Goal: Task Accomplishment & Management: Complete application form

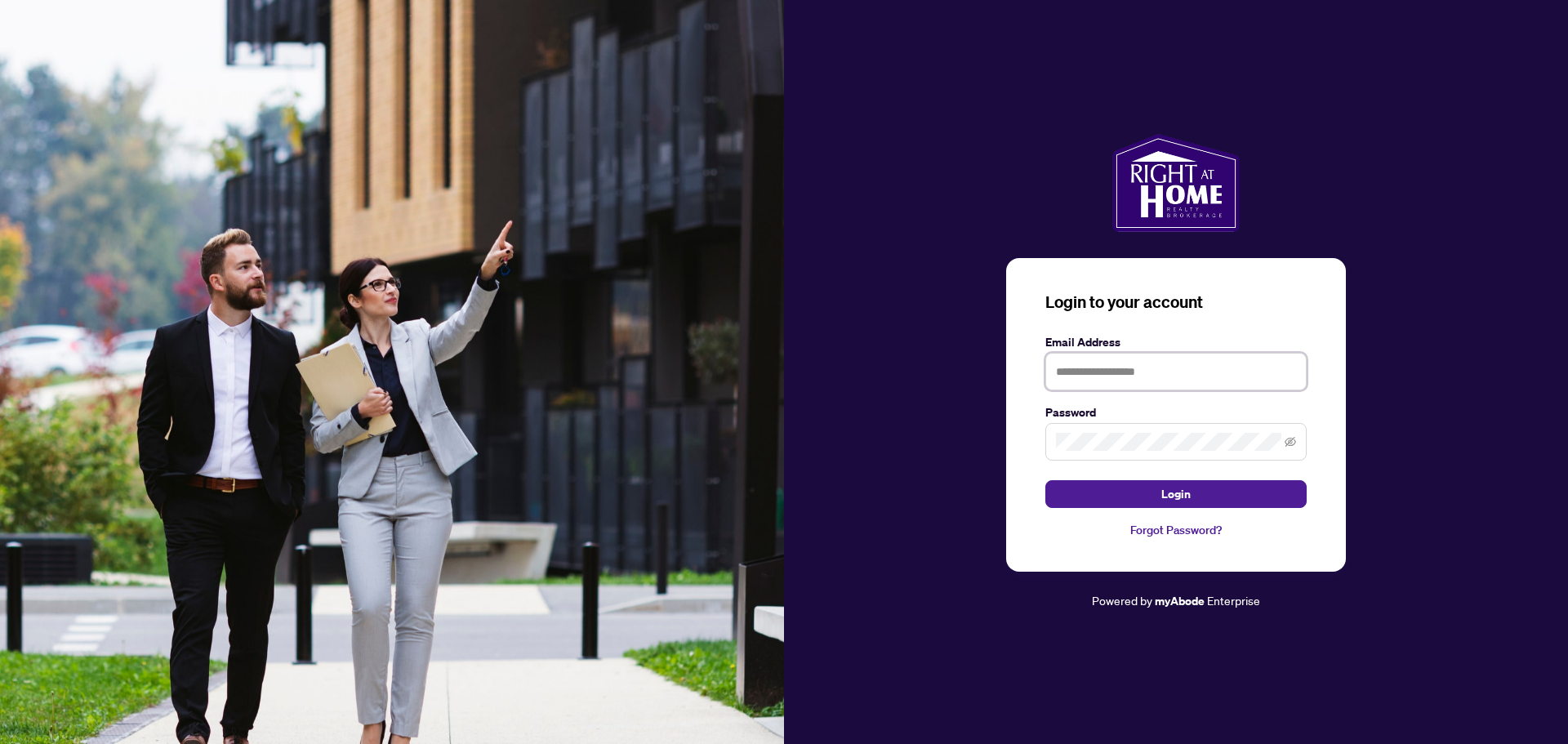
click at [1150, 367] on input "text" at bounding box center [1176, 372] width 261 height 38
type input "**********"
click at [1172, 490] on span "Login" at bounding box center [1176, 494] width 29 height 26
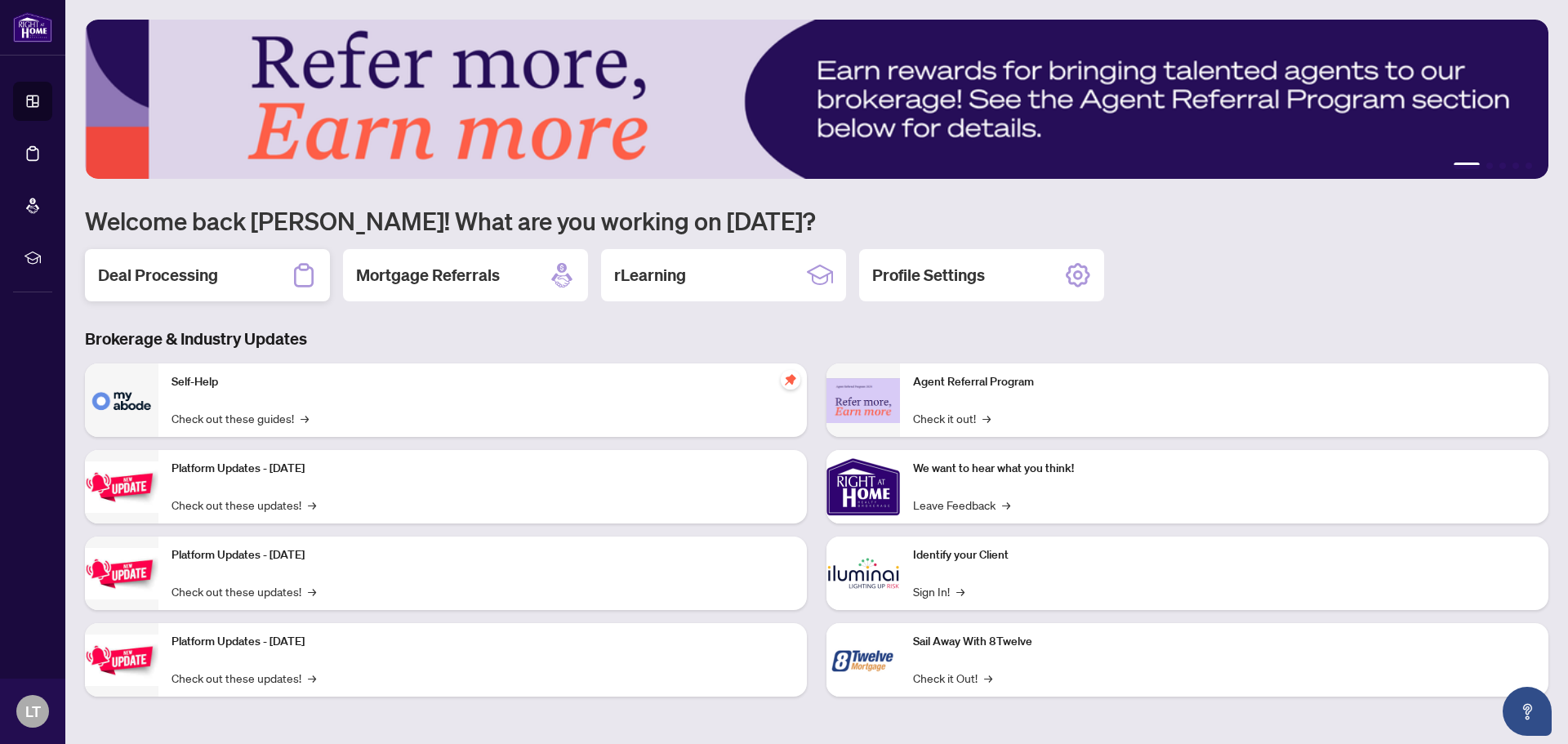
click at [217, 267] on h2 "Deal Processing" at bounding box center [157, 275] width 120 height 23
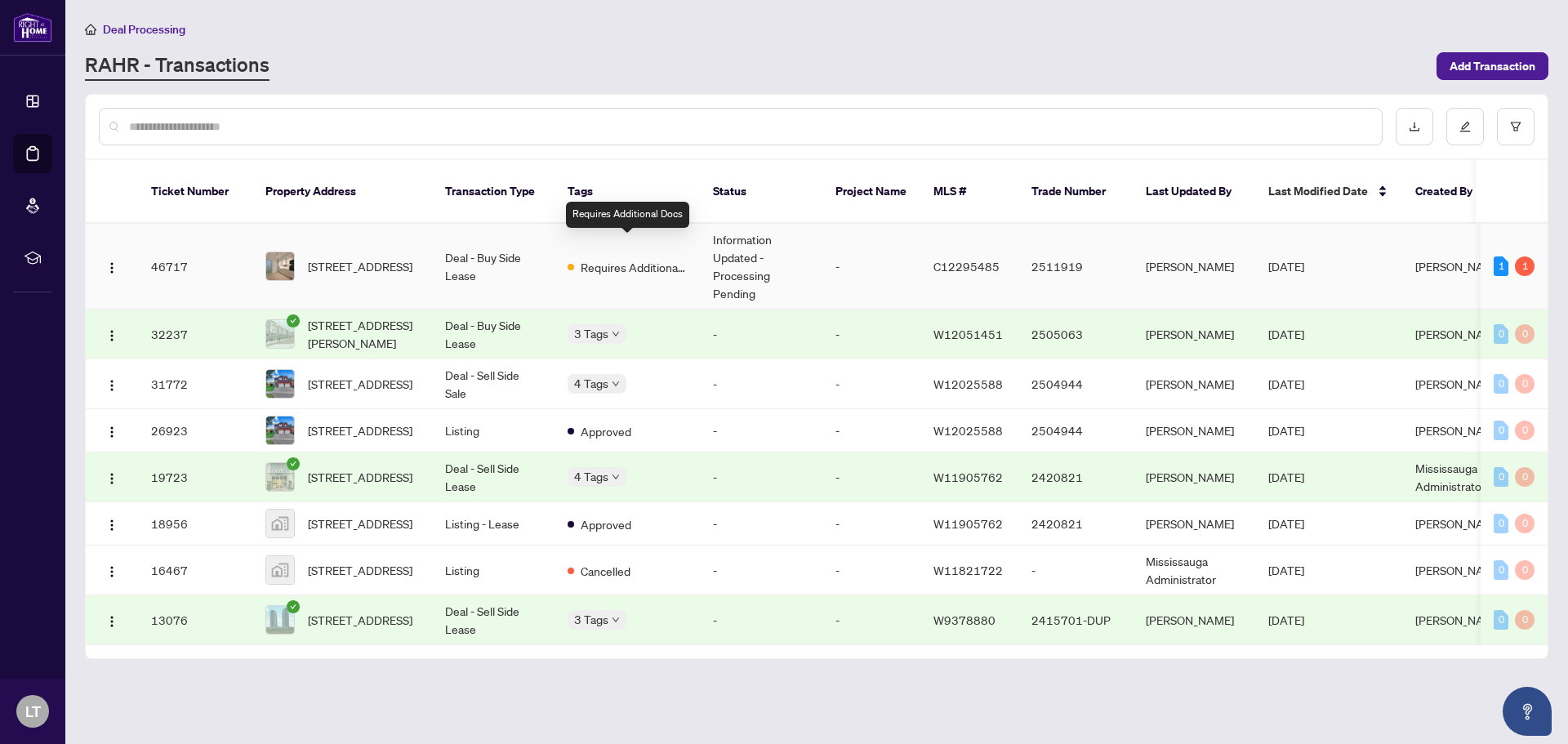
click at [605, 258] on span "Requires Additional Docs" at bounding box center [633, 266] width 106 height 18
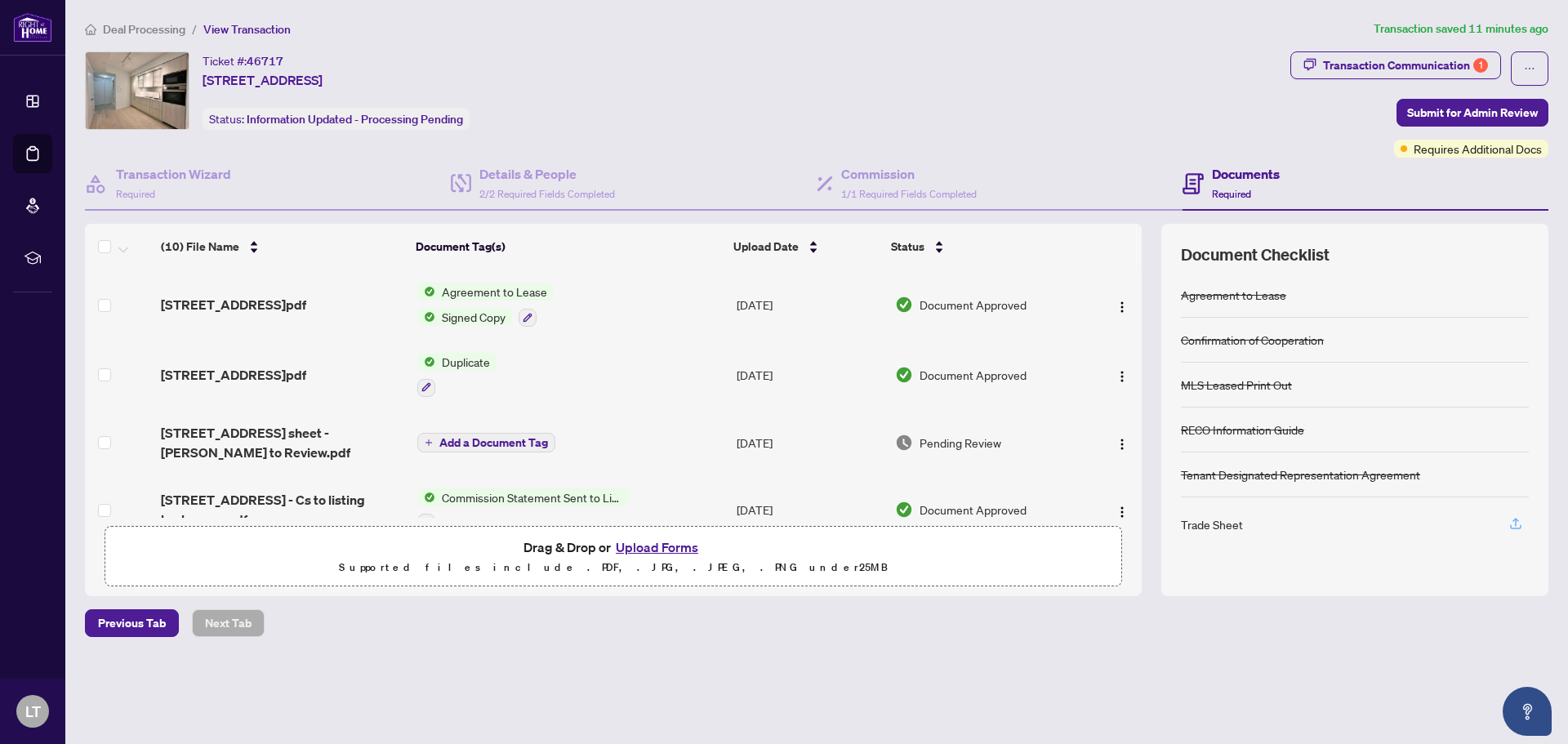
click at [1517, 523] on icon "button" at bounding box center [1515, 523] width 14 height 14
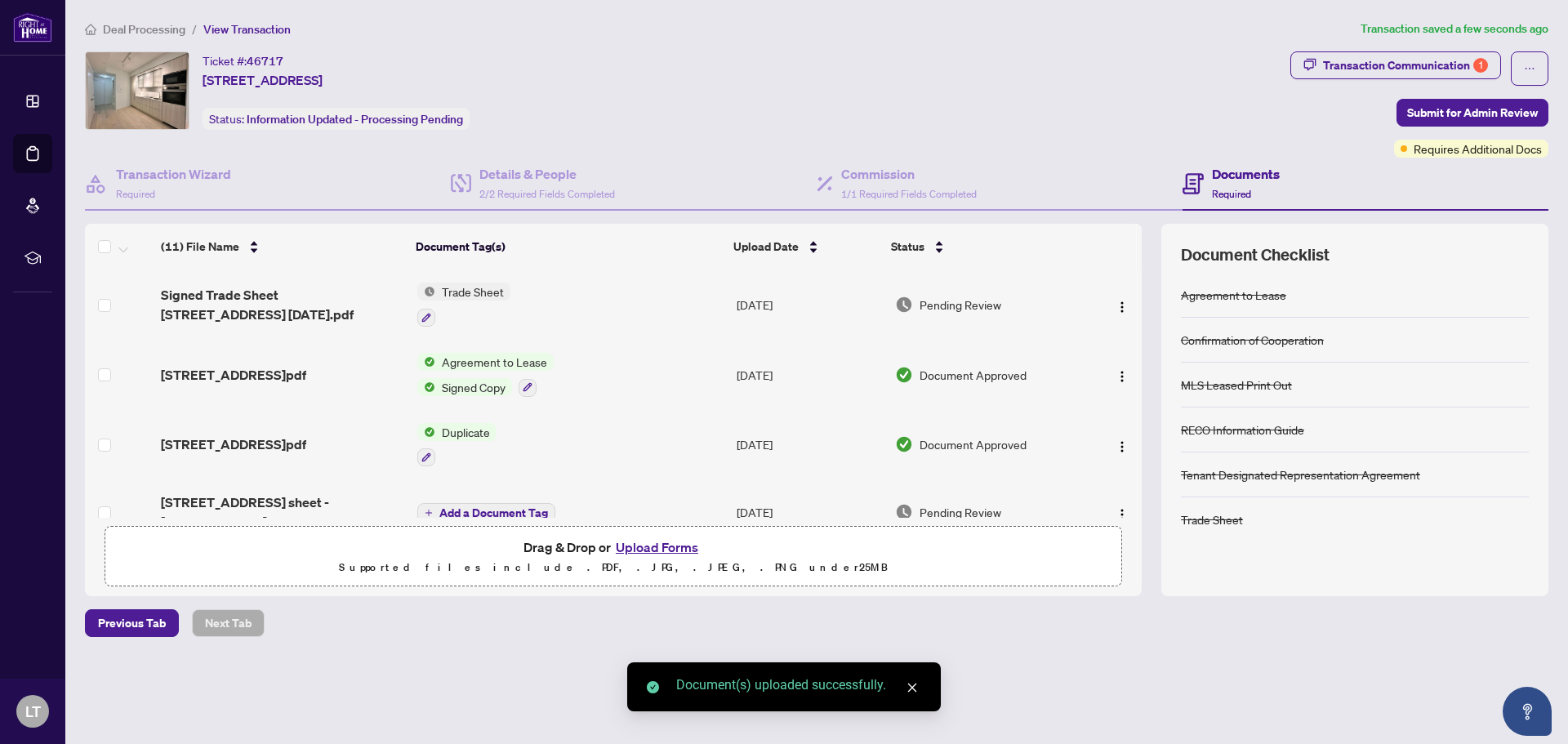
click at [909, 688] on icon "close" at bounding box center [912, 688] width 12 height 12
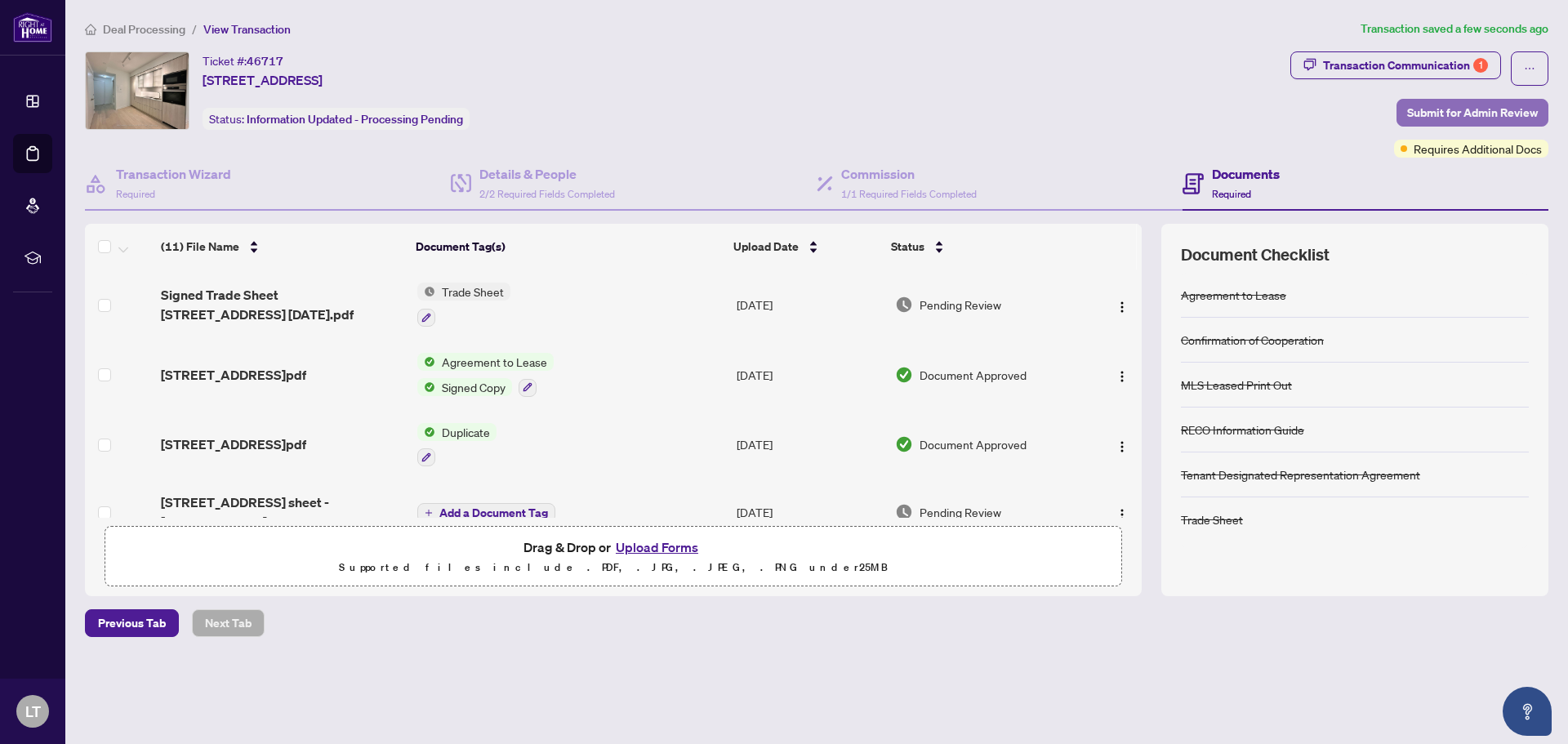
click at [1463, 110] on span "Submit for Admin Review" at bounding box center [1472, 112] width 131 height 26
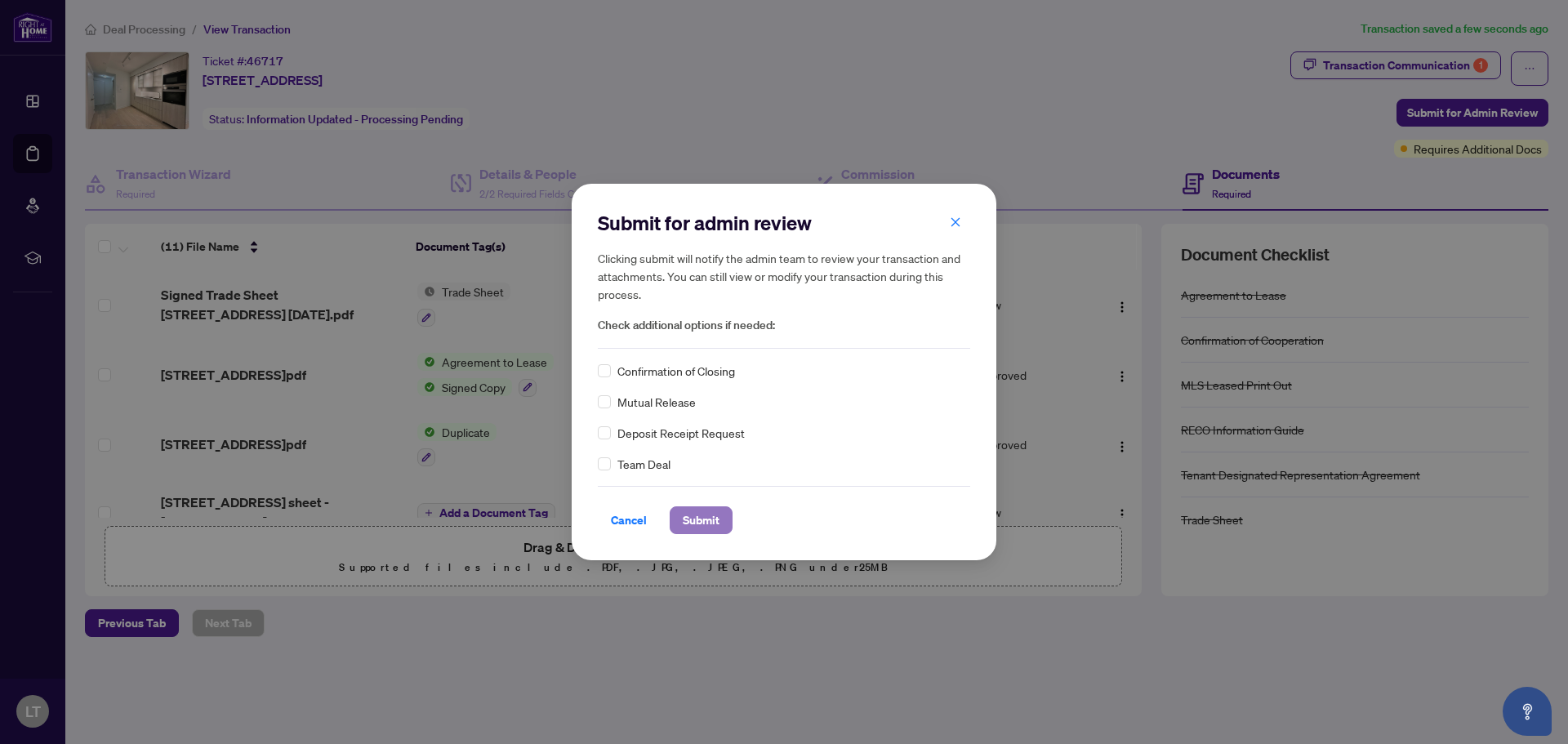
click at [691, 511] on span "Submit" at bounding box center [701, 520] width 37 height 26
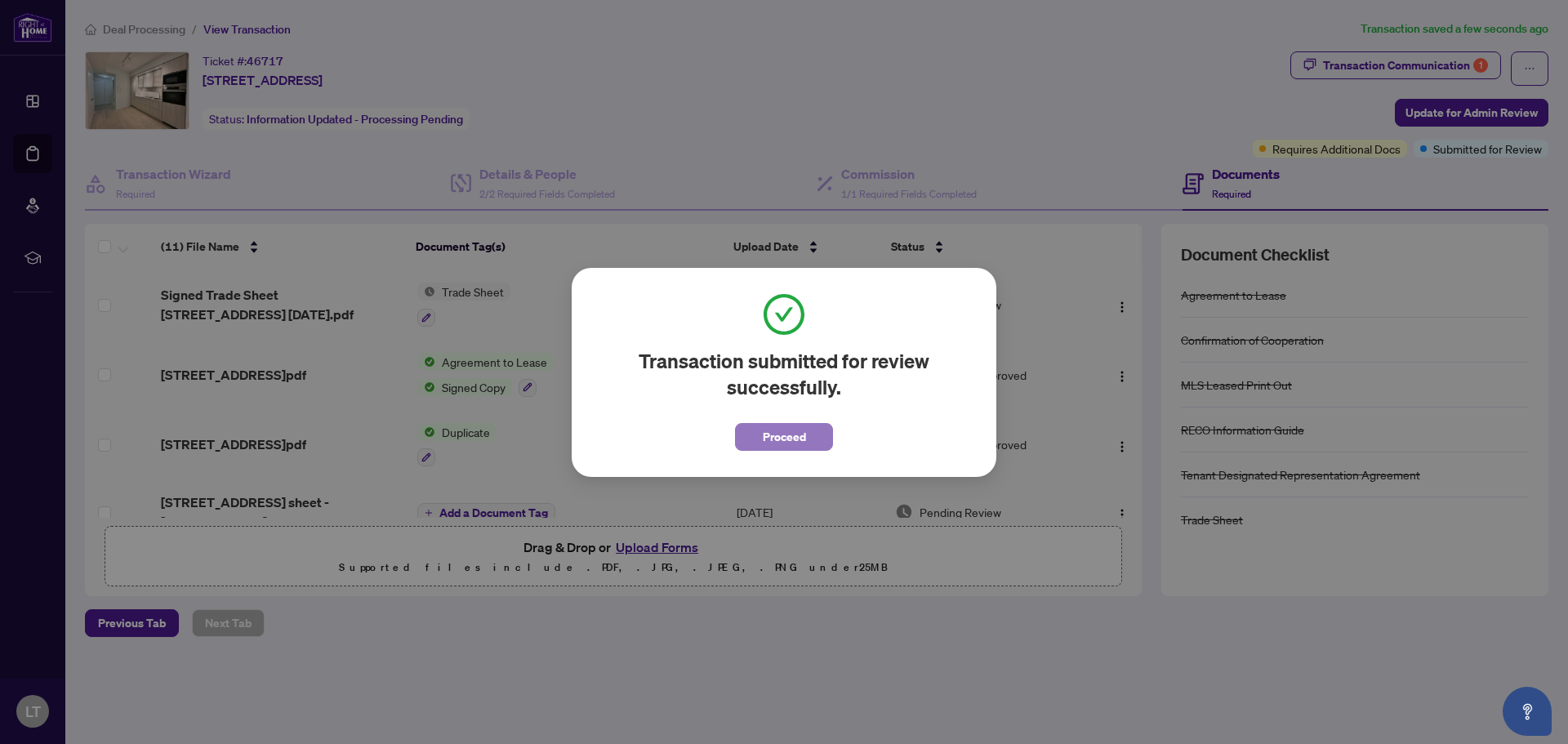
click at [794, 438] on span "Proceed" at bounding box center [784, 436] width 43 height 26
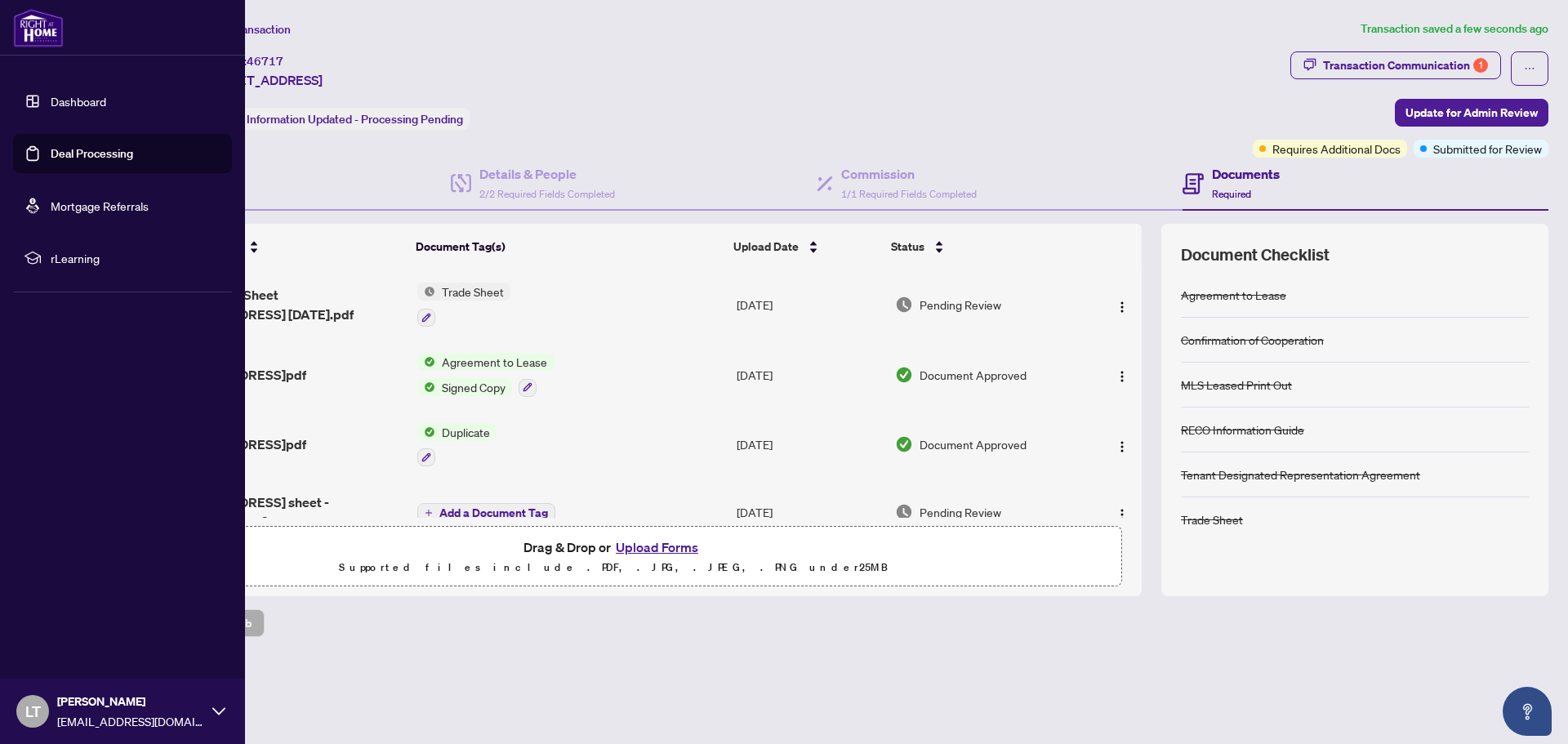
click at [218, 712] on icon at bounding box center [219, 712] width 13 height 13
click at [67, 610] on span "Logout" at bounding box center [66, 614] width 37 height 26
